Goal: Information Seeking & Learning: Learn about a topic

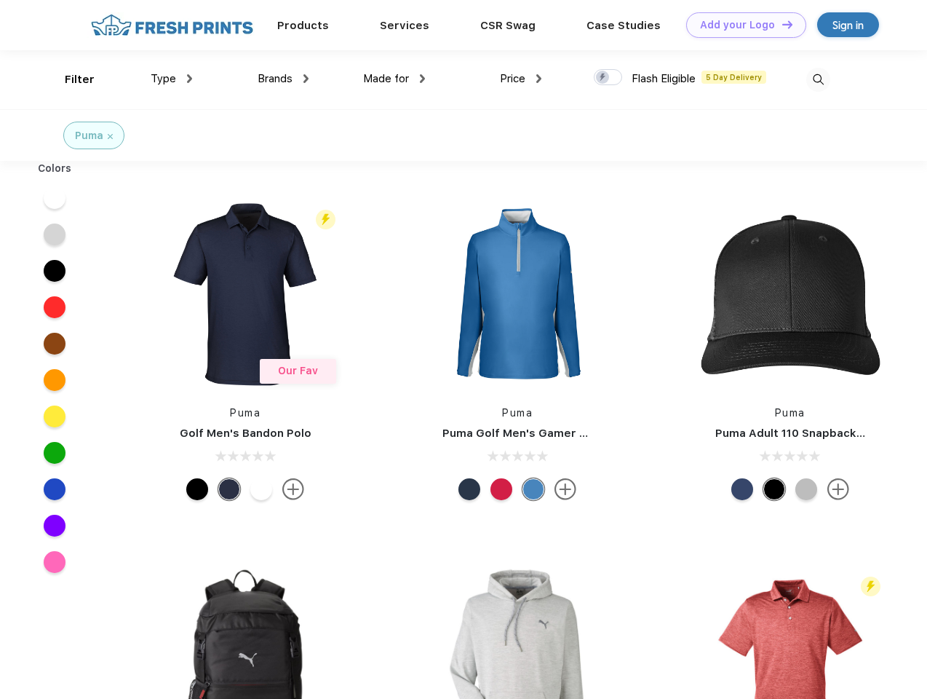
scroll to position [1, 0]
click at [741, 25] on link "Add your Logo Design Tool" at bounding box center [746, 24] width 120 height 25
click at [0, 0] on div "Design Tool" at bounding box center [0, 0] width 0 height 0
click at [781, 24] on link "Add your Logo Design Tool" at bounding box center [746, 24] width 120 height 25
click at [70, 79] on div "Filter" at bounding box center [80, 79] width 30 height 17
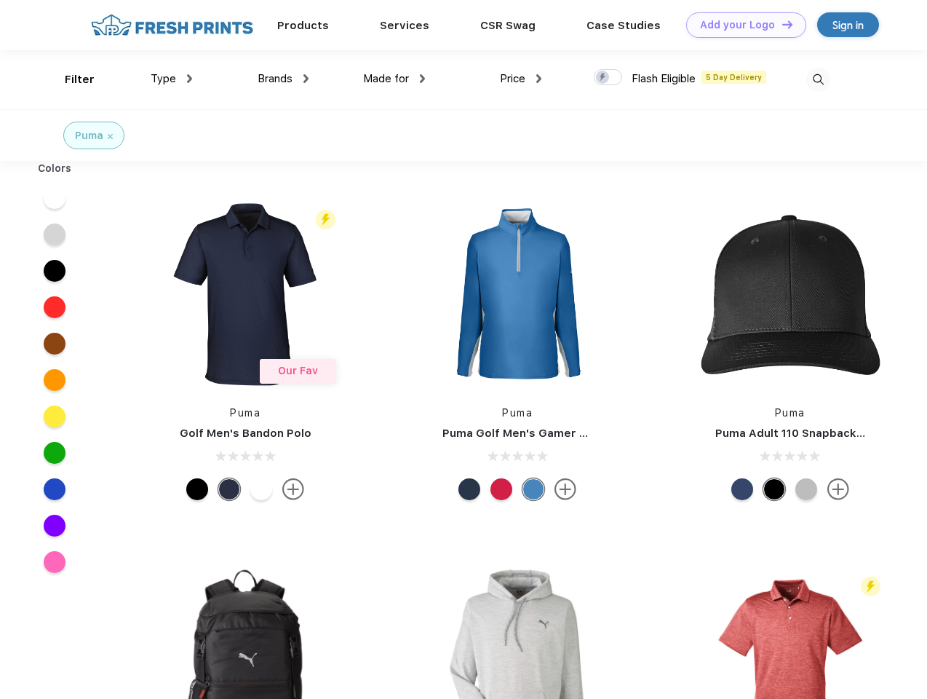
click at [172, 79] on span "Type" at bounding box center [163, 78] width 25 height 13
click at [283, 79] on span "Brands" at bounding box center [275, 78] width 35 height 13
click at [394, 79] on span "Made for" at bounding box center [386, 78] width 46 height 13
click at [521, 79] on span "Price" at bounding box center [512, 78] width 25 height 13
click at [608, 78] on div at bounding box center [608, 77] width 28 height 16
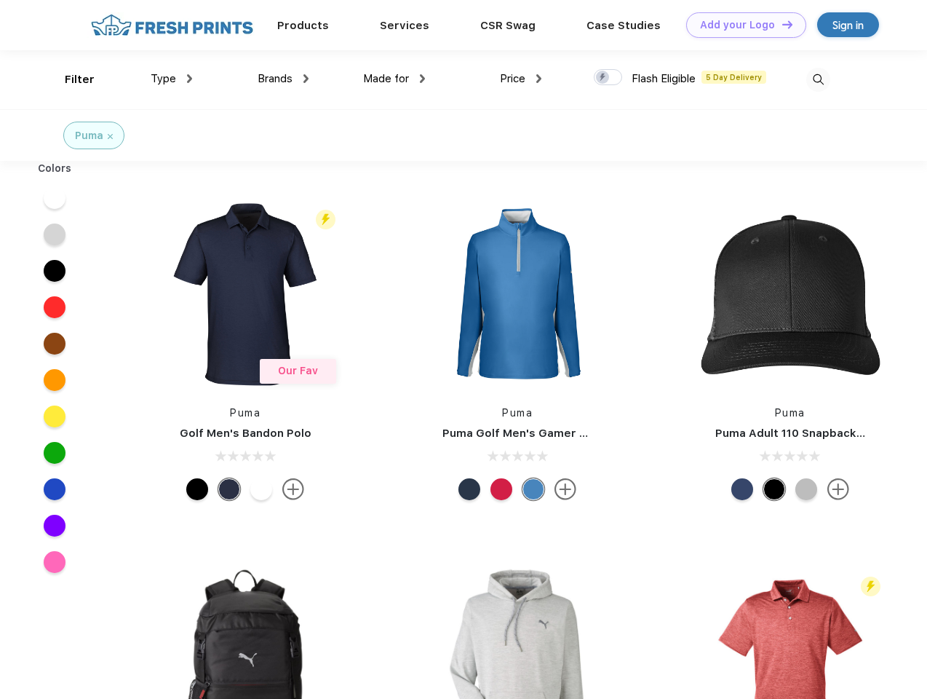
click at [603, 78] on input "checkbox" at bounding box center [598, 72] width 9 height 9
click at [818, 79] on img at bounding box center [818, 80] width 24 height 24
